Goal: Task Accomplishment & Management: Manage account settings

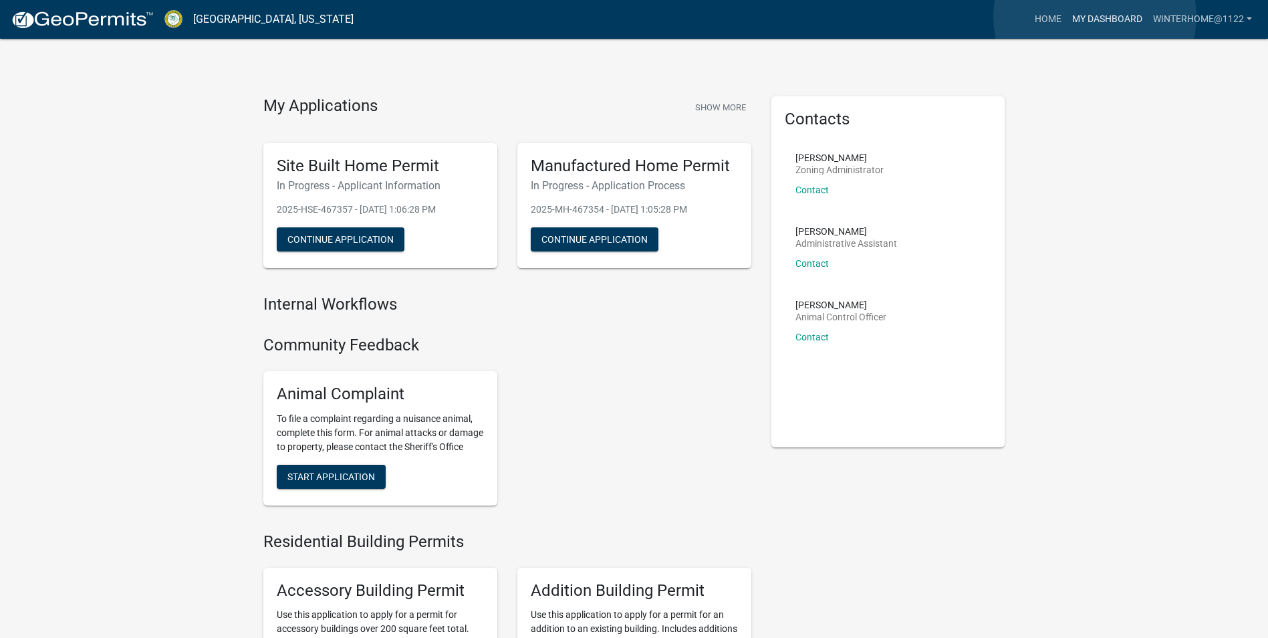
click at [1095, 17] on link "My Dashboard" at bounding box center [1107, 19] width 81 height 25
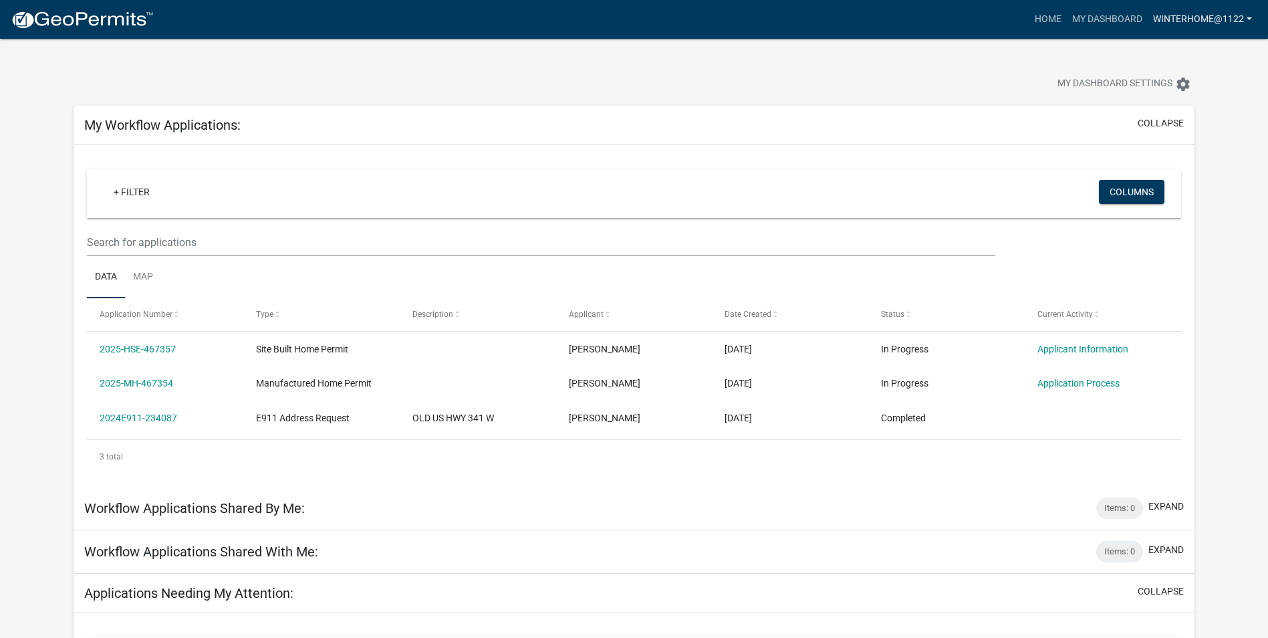
click at [1197, 14] on link "Winterhome@1122" at bounding box center [1203, 19] width 110 height 25
click at [1188, 53] on link "Account" at bounding box center [1204, 55] width 107 height 32
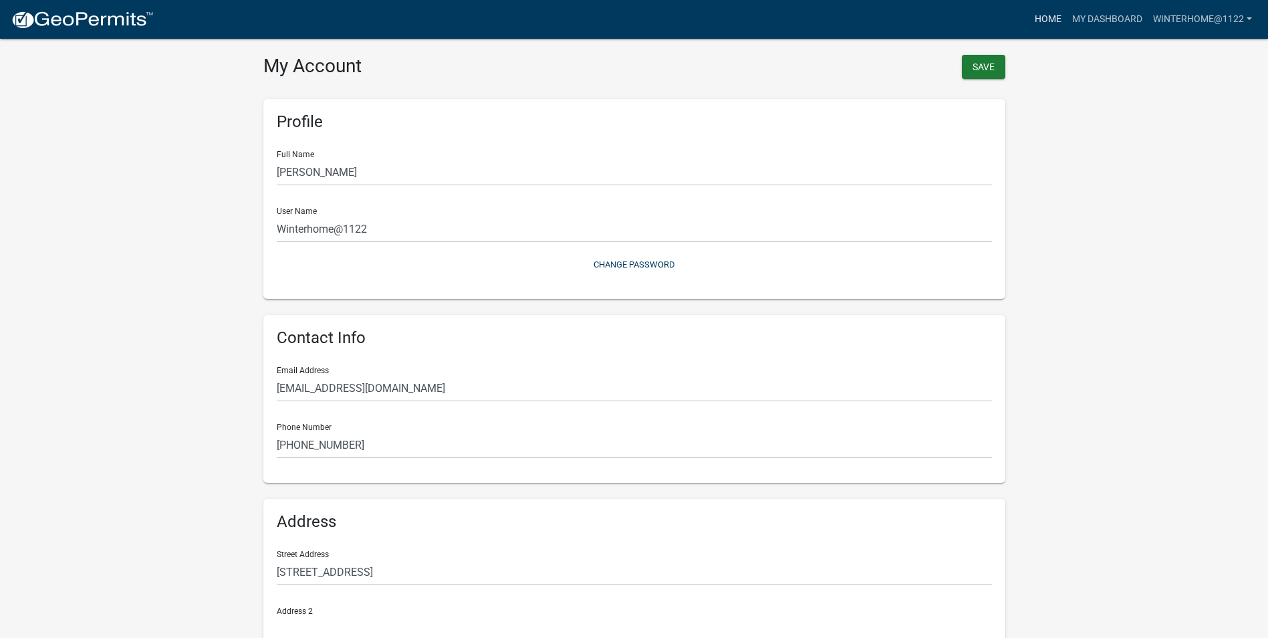
click at [1047, 20] on link "Home" at bounding box center [1048, 19] width 37 height 25
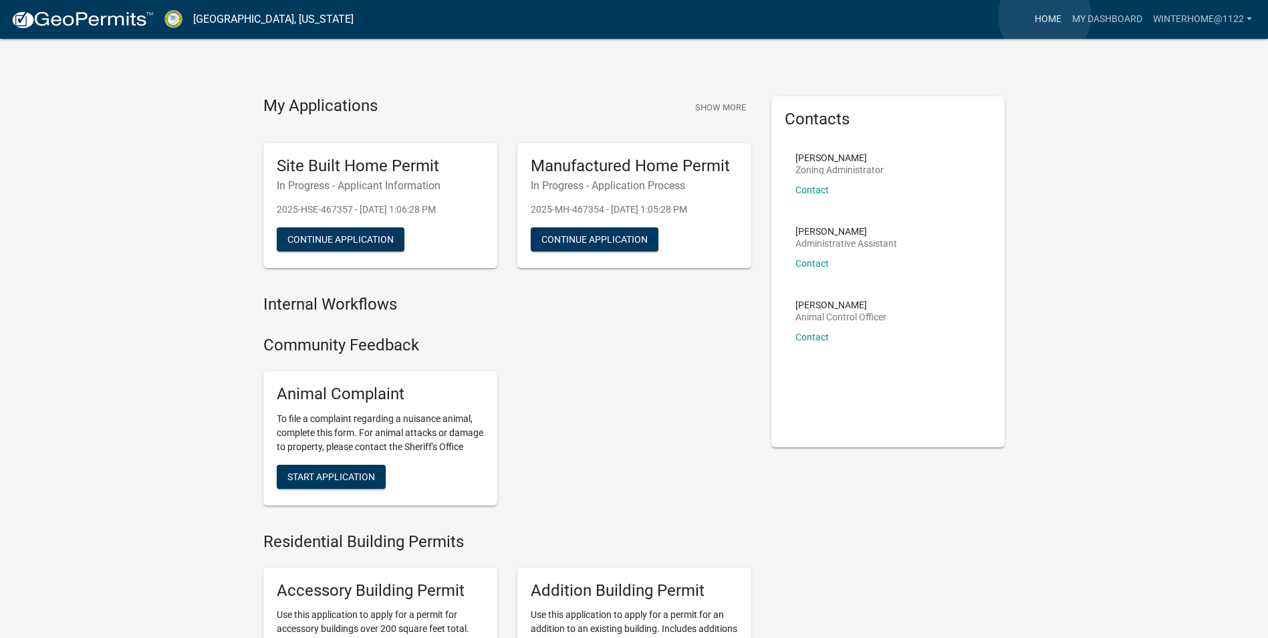
click at [1045, 17] on link "Home" at bounding box center [1048, 19] width 37 height 25
click at [725, 104] on button "Show More" at bounding box center [721, 107] width 62 height 22
click at [1200, 15] on link "Winterhome@1122" at bounding box center [1203, 19] width 110 height 25
click at [1186, 96] on link "Logout" at bounding box center [1204, 98] width 107 height 32
